Goal: Navigation & Orientation: Find specific page/section

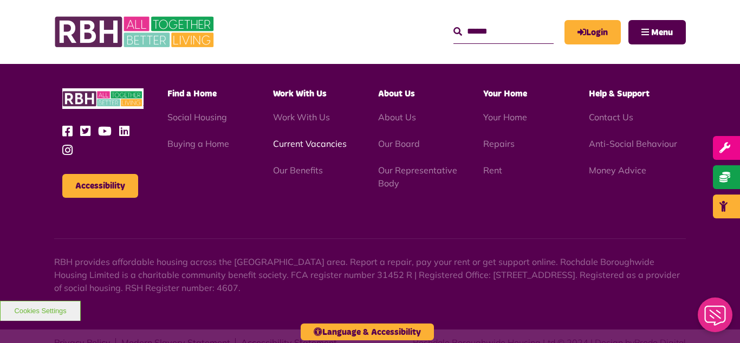
scroll to position [3293, 0]
click at [306, 138] on link "Current Vacancies" at bounding box center [310, 143] width 74 height 11
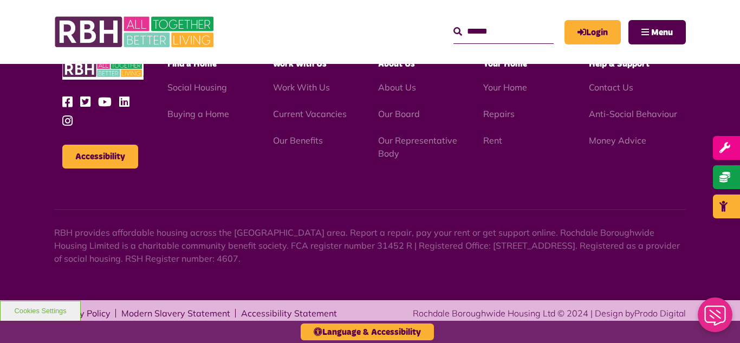
scroll to position [1030, 0]
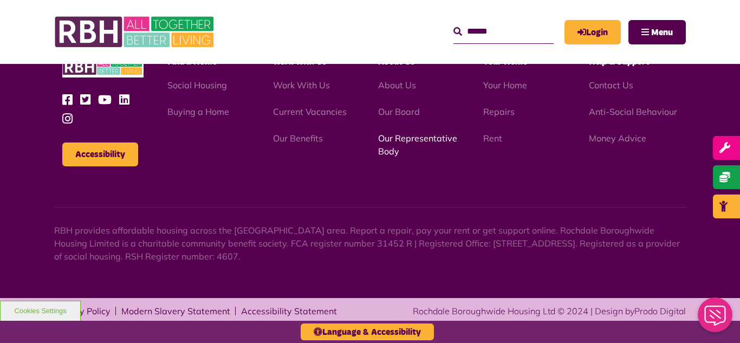
click at [405, 139] on link "Our Representative Body" at bounding box center [417, 145] width 79 height 24
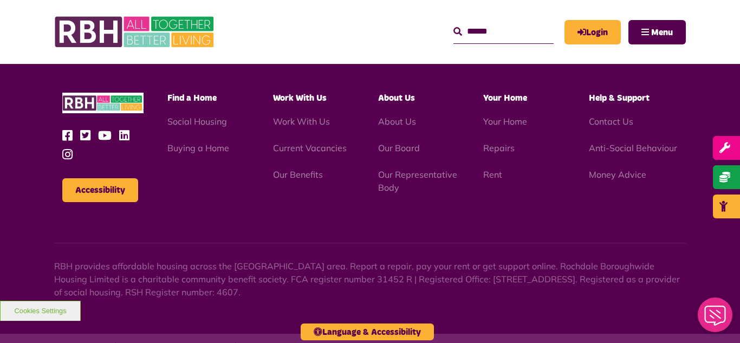
scroll to position [3293, 0]
